Goal: Information Seeking & Learning: Learn about a topic

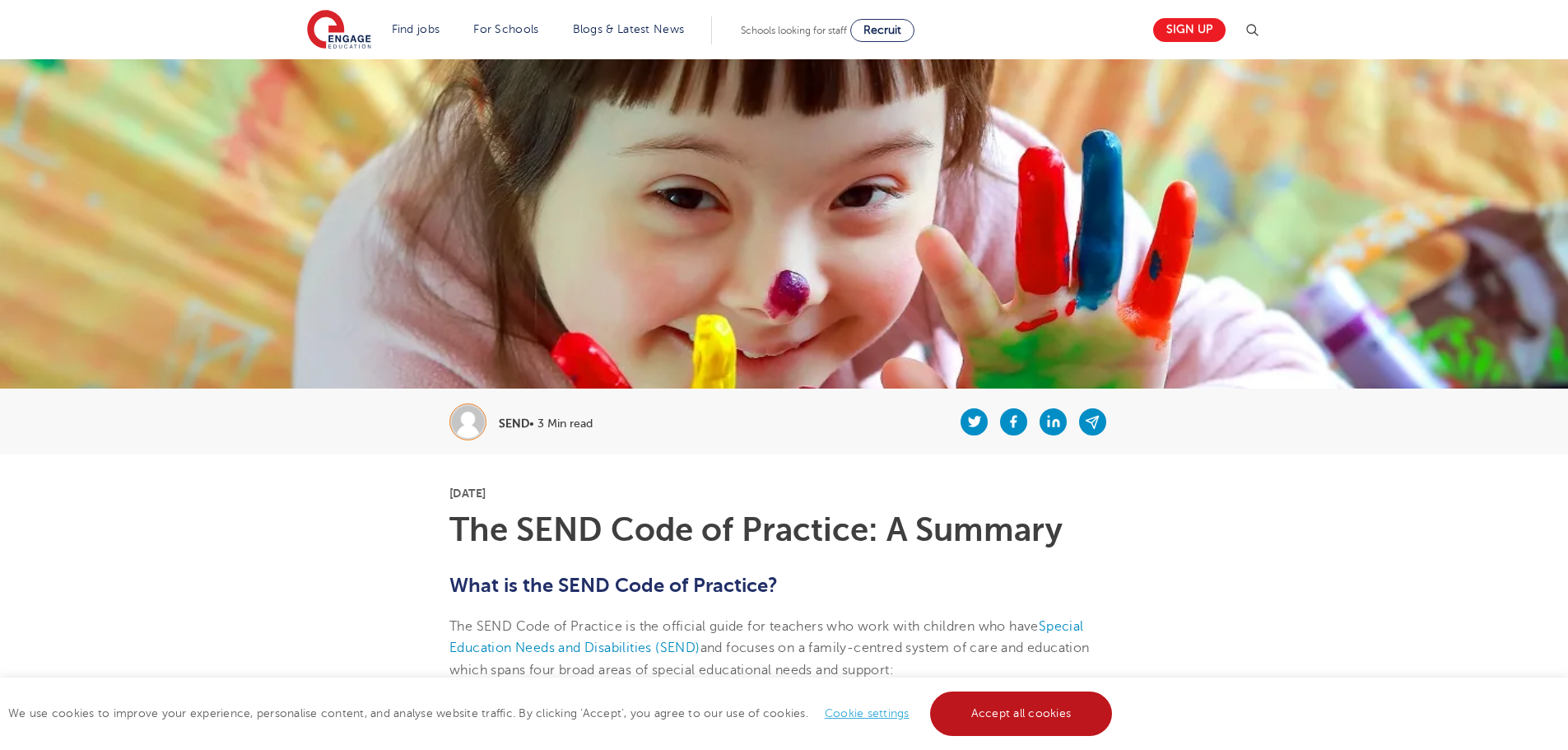
click at [1021, 712] on link "Accept all cookies" at bounding box center [1021, 713] width 183 height 45
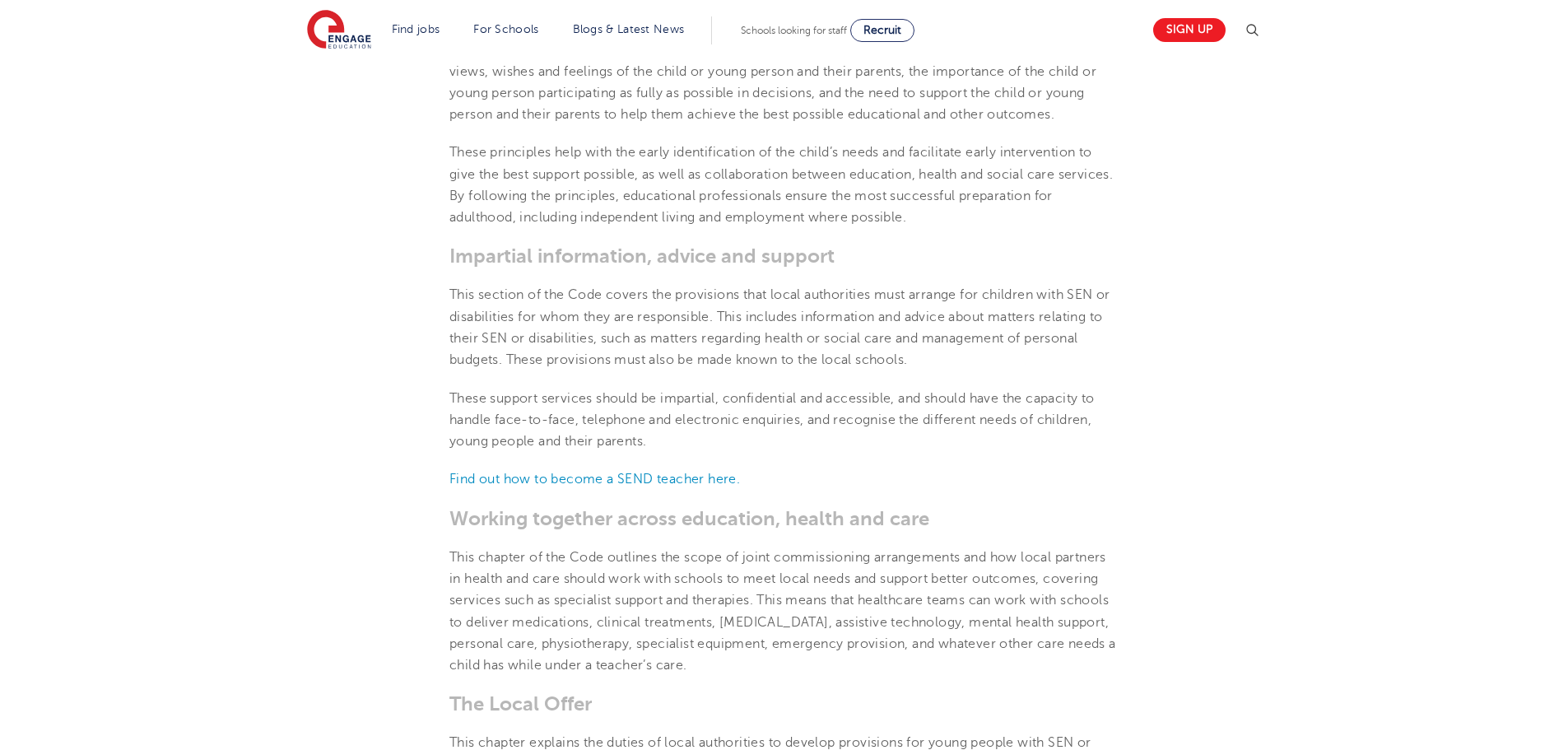
scroll to position [2223, 0]
click at [720, 470] on link "Find out how to become a SEND teacher here." at bounding box center [594, 474] width 291 height 15
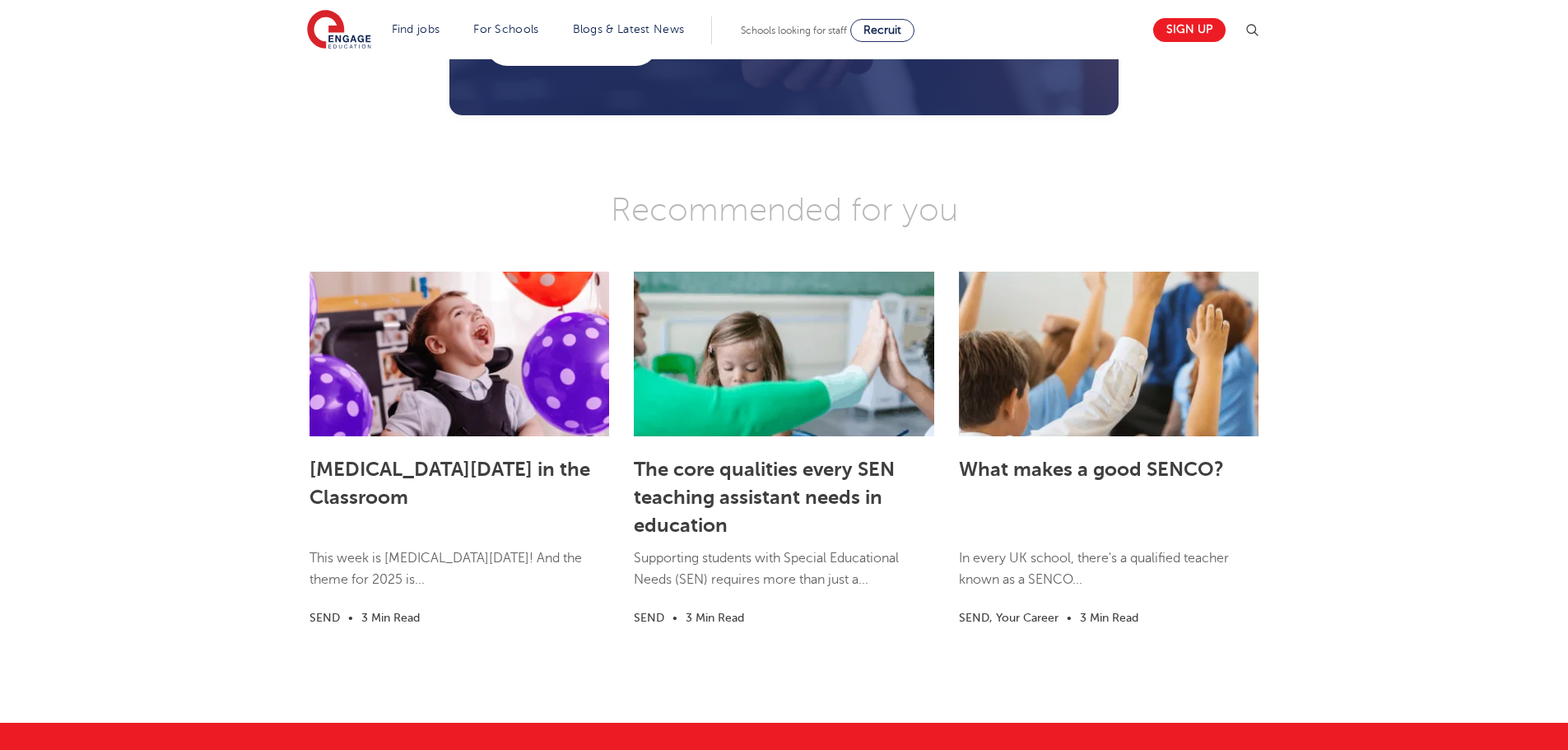
scroll to position [5492, 0]
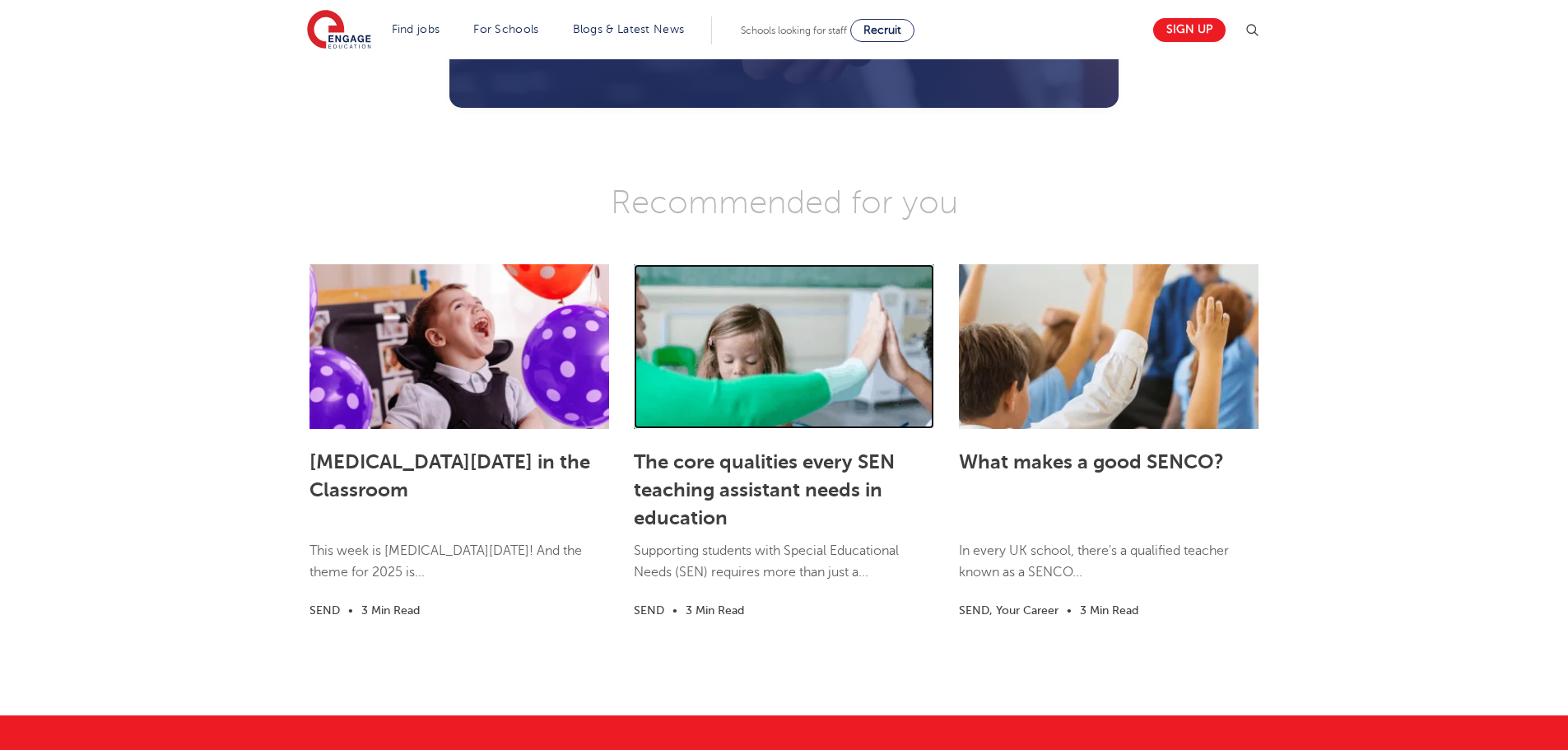
click at [865, 415] on link at bounding box center [784, 347] width 300 height 165
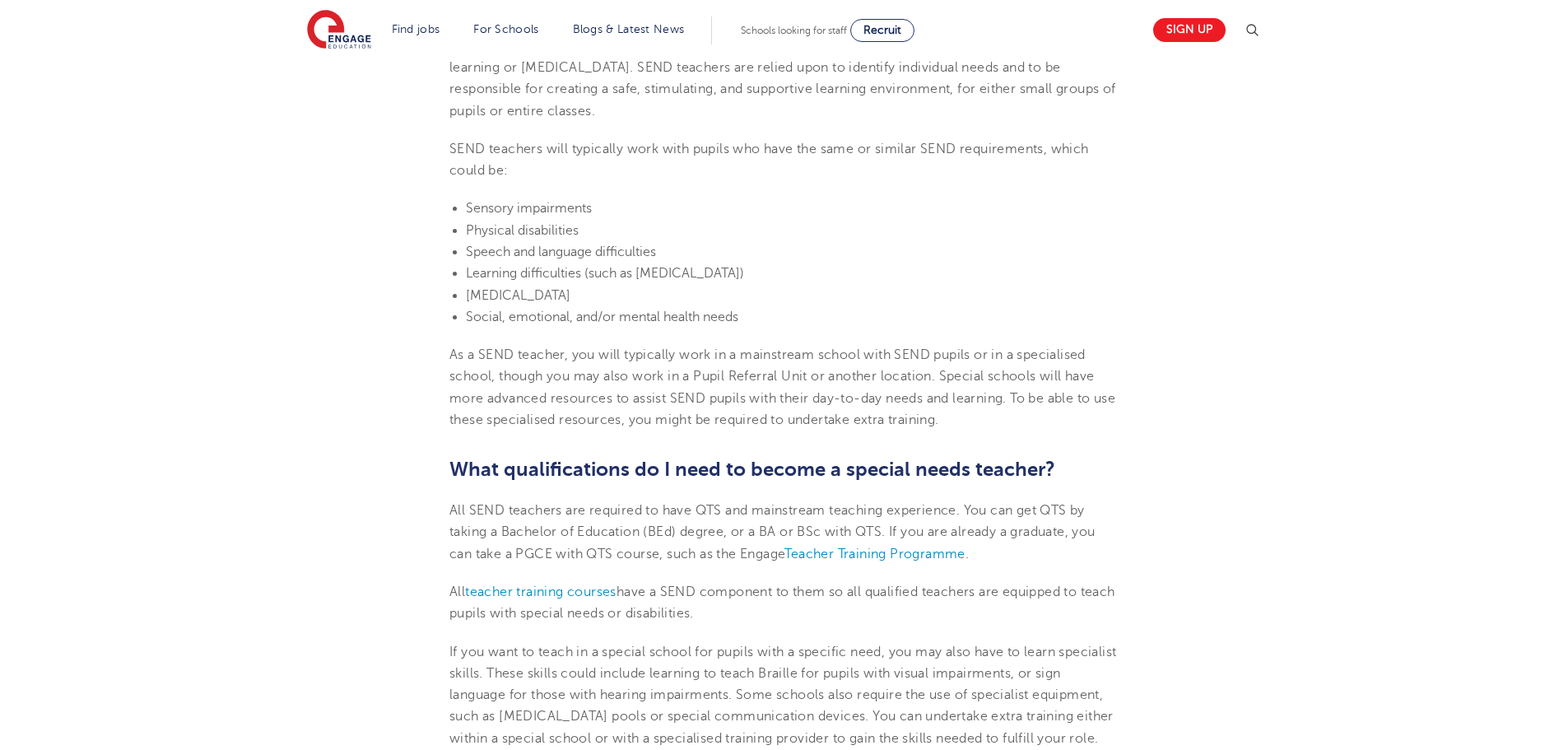
scroll to position [823, 0]
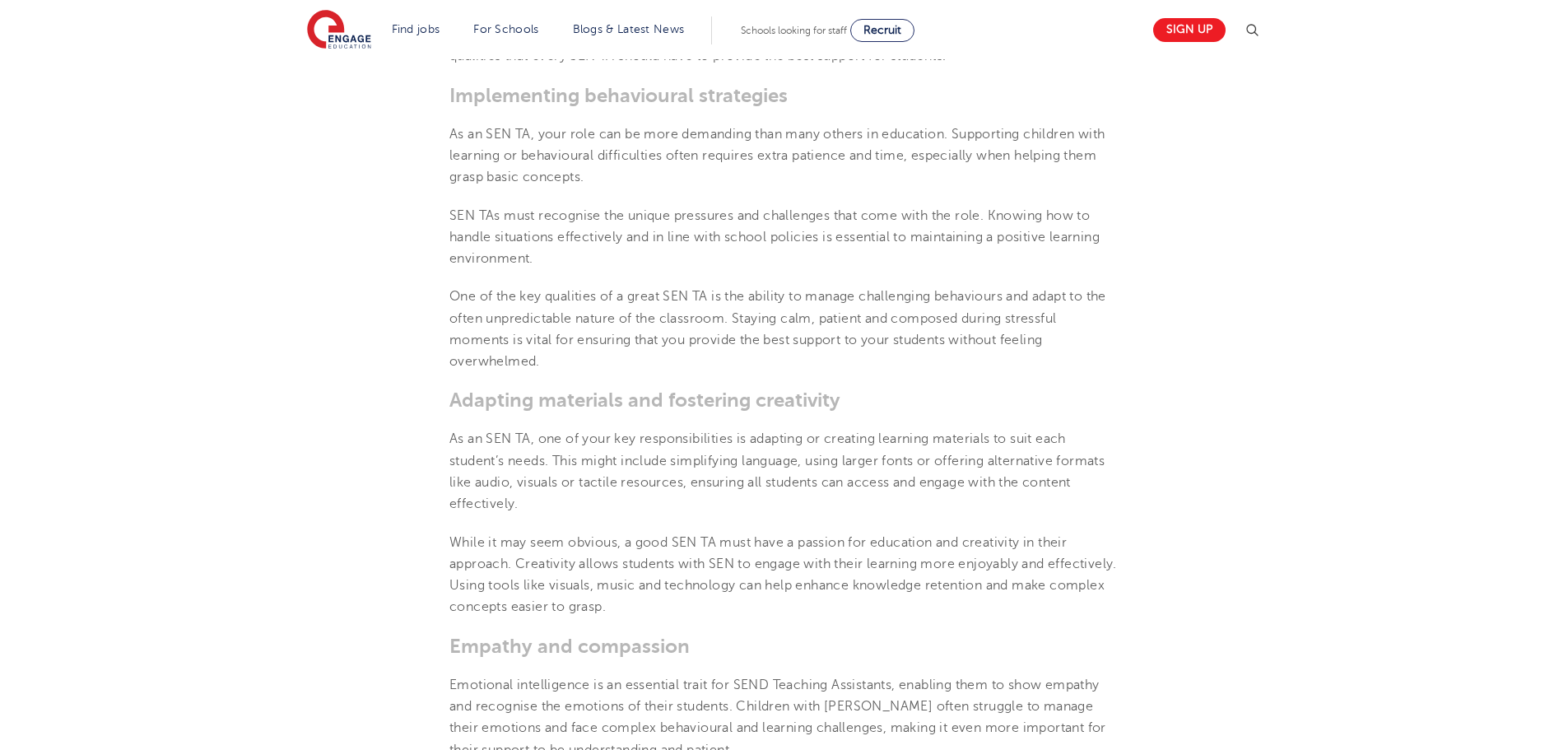
scroll to position [905, 0]
